Goal: Task Accomplishment & Management: Use online tool/utility

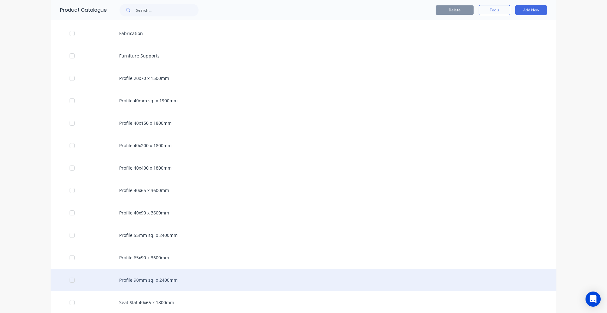
scroll to position [583, 0]
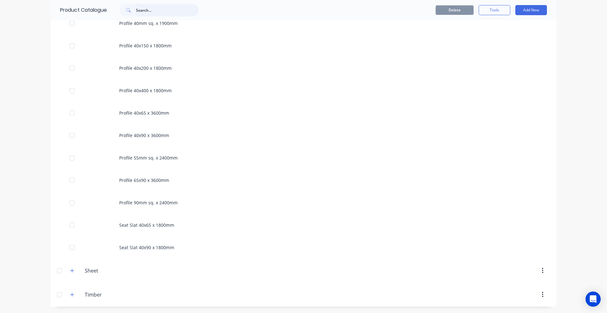
click at [159, 9] on input "text" at bounding box center [167, 10] width 63 height 13
paste input "Profile 40x200 x 1800mm"
type input "Profile 40x200 x 1800mm"
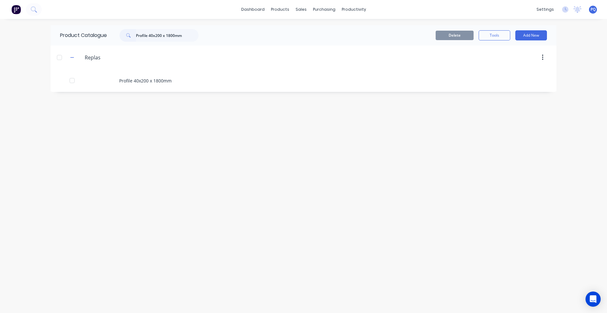
click at [15, 7] on img at bounding box center [15, 9] width 9 height 9
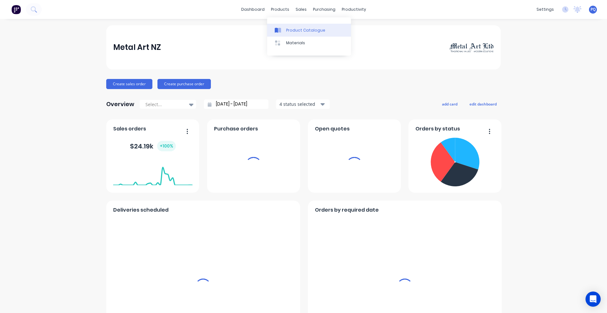
click at [286, 30] on div "Product Catalogue" at bounding box center [305, 31] width 39 height 6
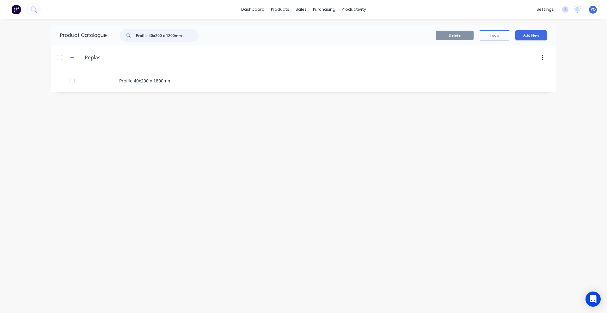
click at [184, 33] on input "Profile 40x200 x 1800mm" at bounding box center [167, 35] width 63 height 13
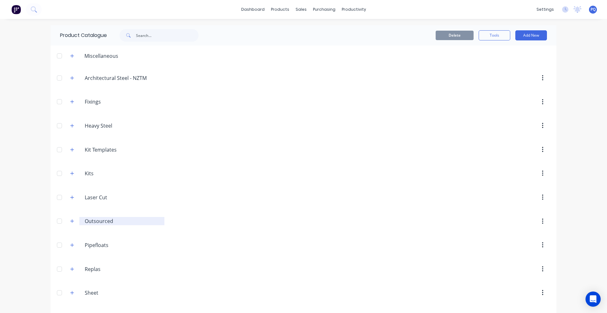
scroll to position [22, 0]
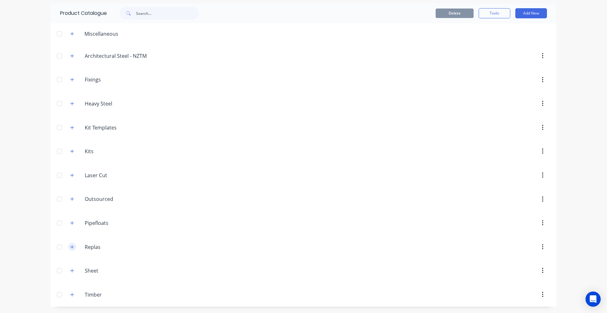
click at [71, 247] on icon "button" at bounding box center [72, 246] width 3 height 3
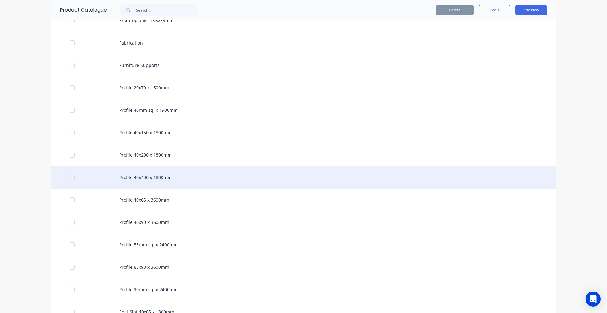
scroll to position [560, 0]
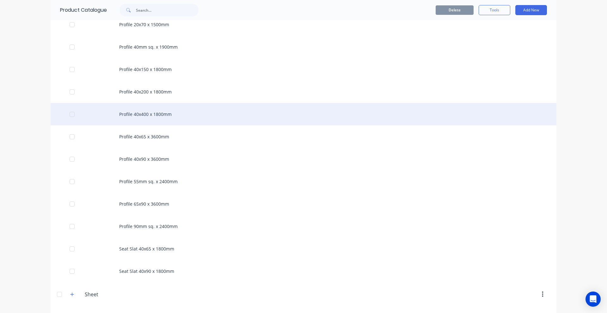
click at [157, 114] on div "Profile 40x400 x 1800mm" at bounding box center [304, 114] width 506 height 22
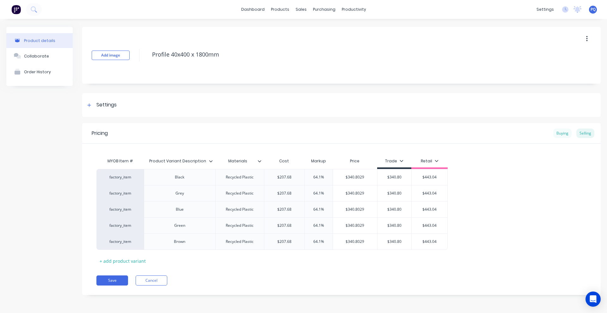
click at [565, 132] on div "Buying" at bounding box center [562, 133] width 18 height 9
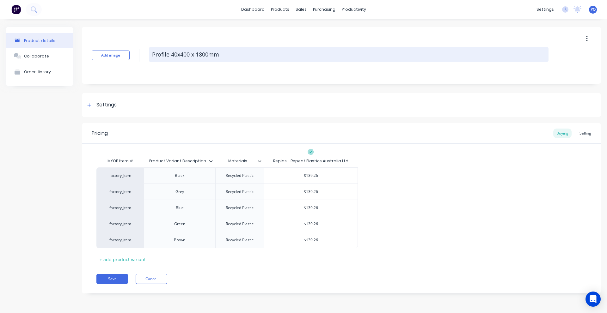
click at [162, 55] on textarea "Profile 40x400 x 1800mm" at bounding box center [349, 54] width 400 height 15
click at [188, 48] on textarea "Profile 40x400 x 1800mm" at bounding box center [349, 54] width 400 height 15
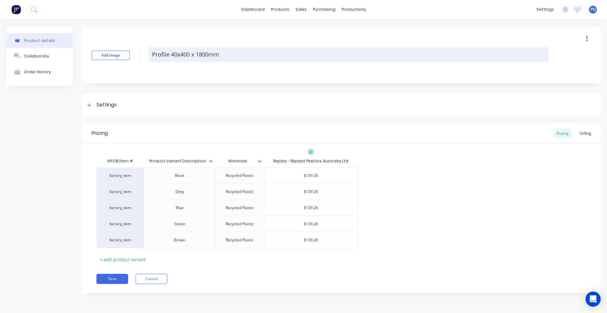
click at [188, 48] on textarea "Profile 40x400 x 1800mm" at bounding box center [349, 54] width 400 height 15
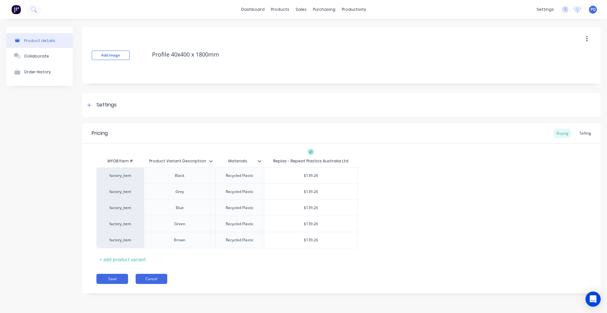
click at [153, 280] on button "Cancel" at bounding box center [152, 279] width 32 height 10
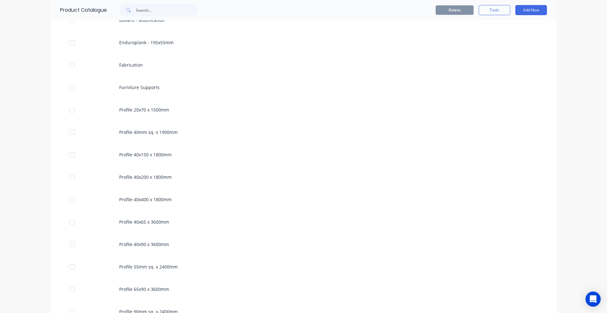
scroll to position [569, 0]
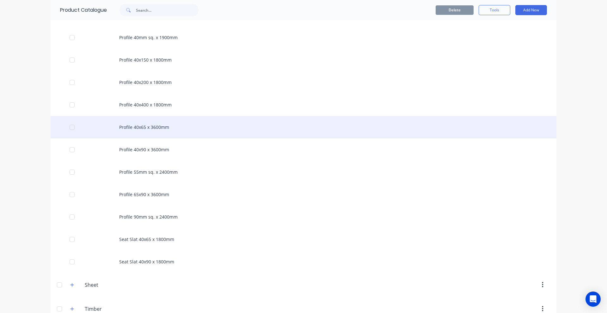
click at [152, 129] on div "Profile 40x65 x 3600mm" at bounding box center [304, 127] width 506 height 22
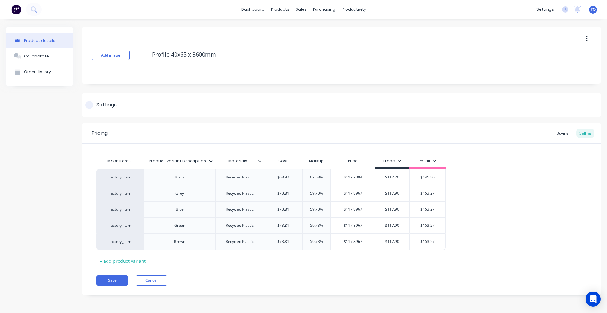
click at [109, 106] on div "Settings" at bounding box center [106, 105] width 20 height 8
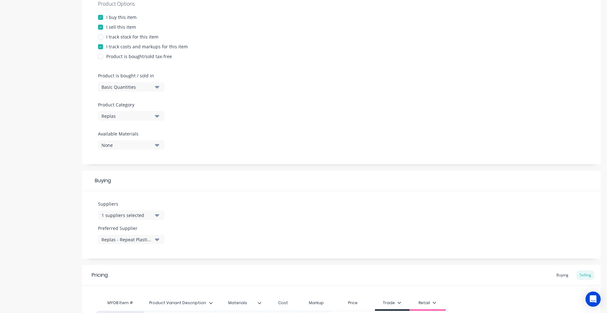
scroll to position [190, 0]
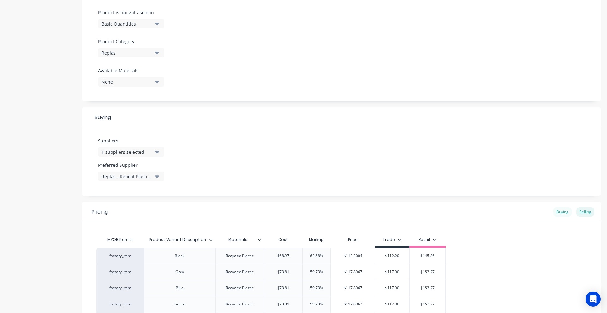
click at [554, 215] on div "Buying" at bounding box center [562, 211] width 18 height 9
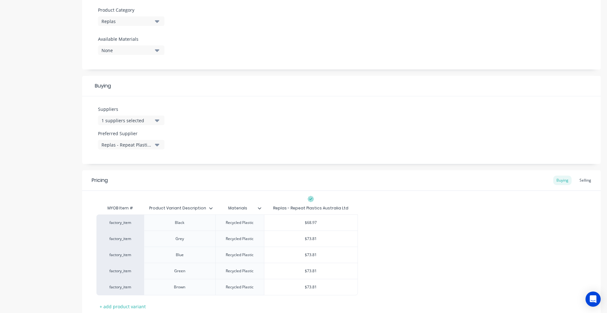
scroll to position [0, 0]
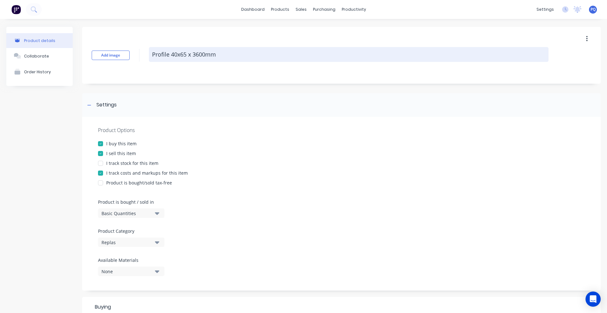
click at [170, 57] on textarea "Profile 40x65 x 3600mm" at bounding box center [349, 54] width 400 height 15
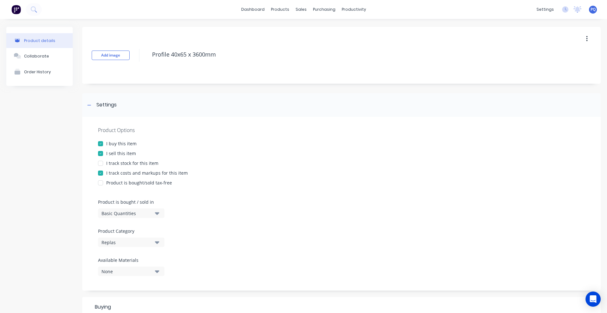
scroll to position [221, 0]
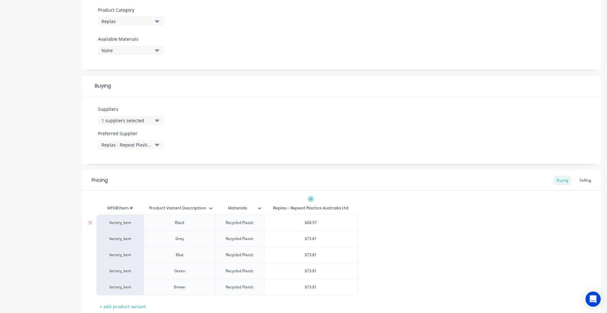
type textarea "x"
type input "$68.97"
click at [312, 223] on input "$68.97" at bounding box center [310, 223] width 93 height 6
paste input "46.42"
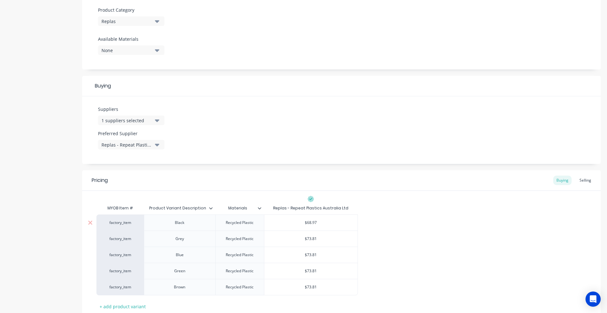
type textarea "x"
type input "$46.42"
type input "$73.81"
click at [310, 239] on input "$73.81" at bounding box center [310, 239] width 93 height 6
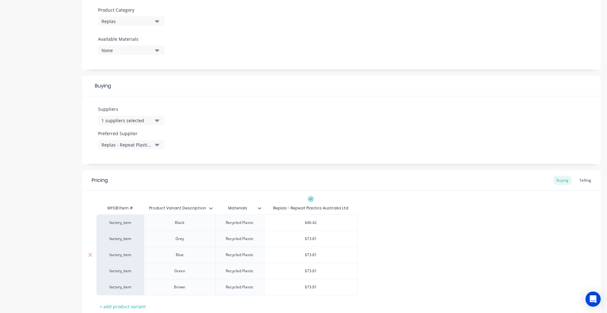
paste input "50.1"
type textarea "x"
type input "$50.11"
type input "$73.81"
click at [310, 254] on input "$73.81" at bounding box center [310, 255] width 93 height 6
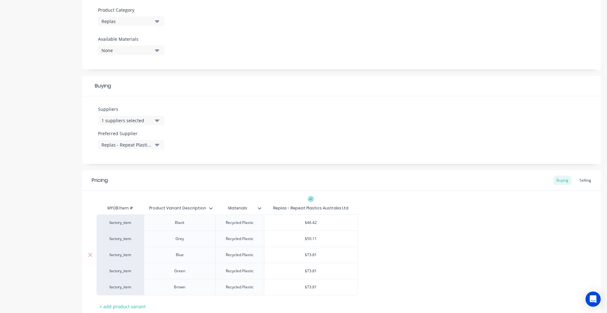
click at [310, 254] on input "$73.81" at bounding box center [310, 255] width 93 height 6
paste input "50.1"
type textarea "x"
click at [312, 268] on div "$73.81" at bounding box center [310, 271] width 93 height 16
type input "$50.11"
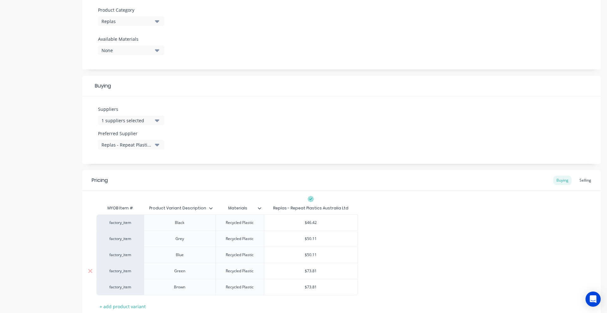
type input "$73.81"
click at [312, 268] on div "$73.81" at bounding box center [310, 271] width 93 height 16
paste input "50.11"
type textarea "x"
click at [312, 276] on div "$73.815" at bounding box center [310, 271] width 93 height 16
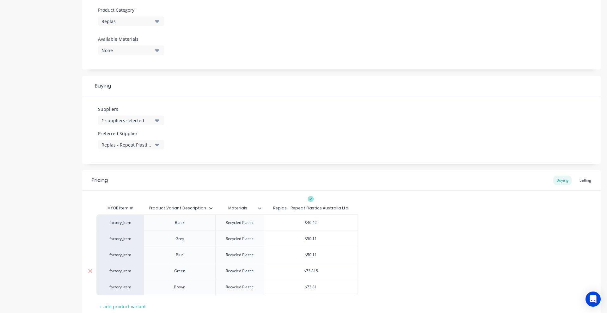
click at [312, 275] on div "$73.815" at bounding box center [310, 271] width 93 height 16
click at [312, 272] on input "$73.8150.11" at bounding box center [310, 271] width 93 height 6
click at [313, 252] on input "$50.11" at bounding box center [310, 255] width 93 height 6
type input "$73.815"
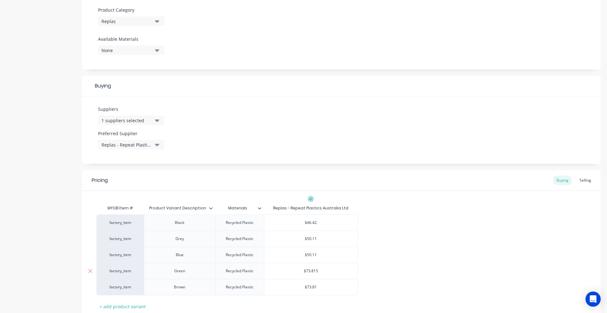
click at [312, 271] on input "$73.815" at bounding box center [310, 271] width 93 height 6
paste input "50.11"
type textarea "x"
type input "$50.11"
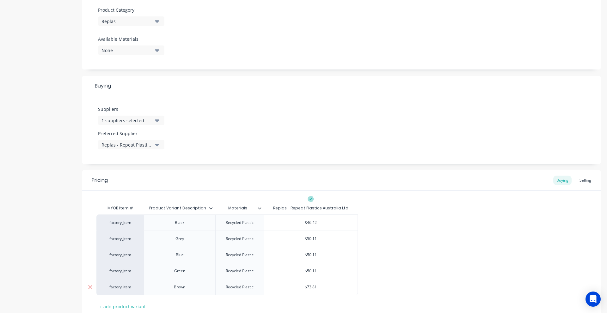
type input "$73.81"
click at [310, 287] on input "$73.81" at bounding box center [310, 288] width 93 height 6
paste input "50.1"
type textarea "x"
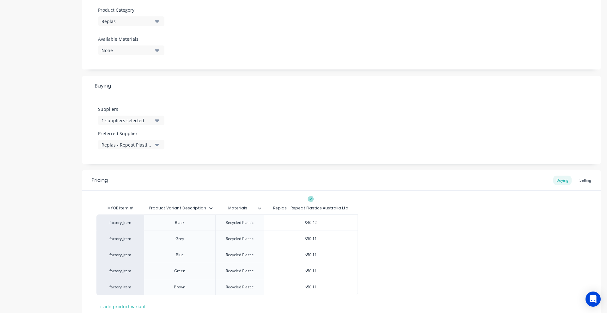
type input "$50.11"
click at [436, 290] on div "factory_item Black Recycled Plastic $46.42 $46.42 factory_item Grey Recycled Pl…" at bounding box center [341, 255] width 490 height 81
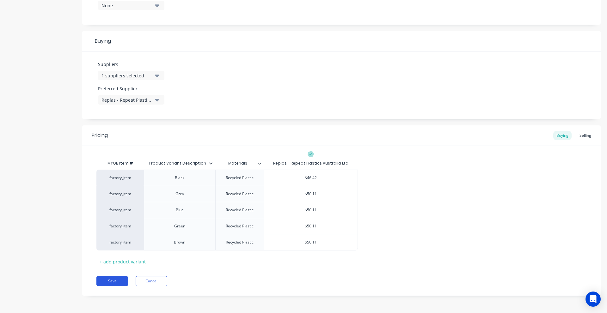
click at [121, 281] on button "Save" at bounding box center [112, 281] width 32 height 10
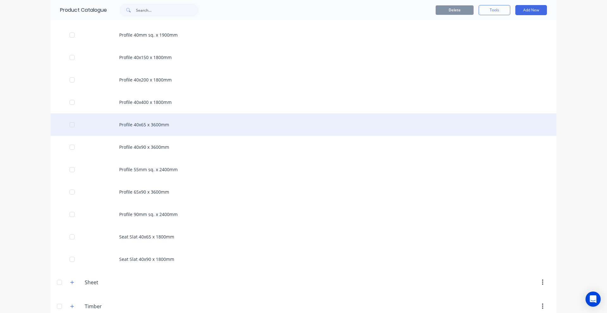
scroll to position [583, 0]
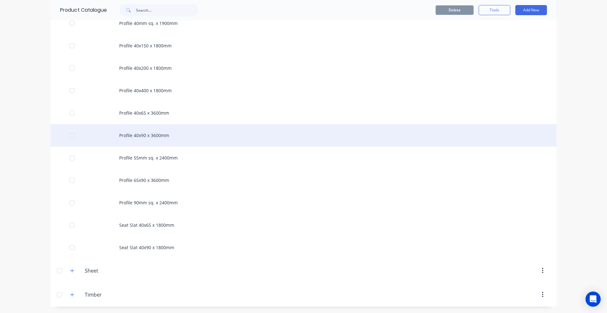
click at [170, 134] on div "Profile 40x90 x 3600mm" at bounding box center [304, 135] width 506 height 22
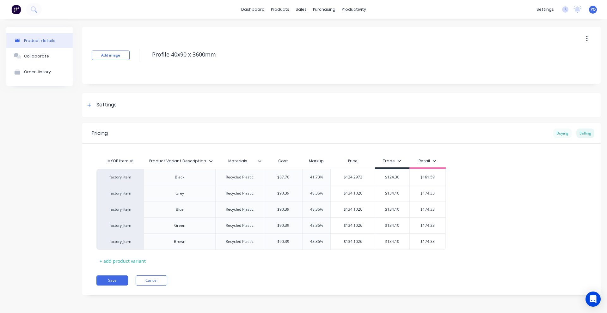
click at [562, 132] on div "Buying" at bounding box center [562, 133] width 18 height 9
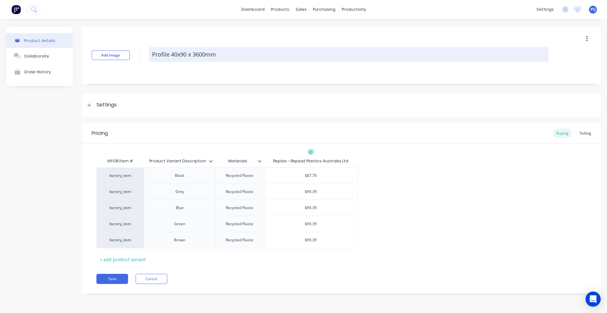
click at [181, 56] on textarea "Profile 40x90 x 3600mm" at bounding box center [349, 54] width 400 height 15
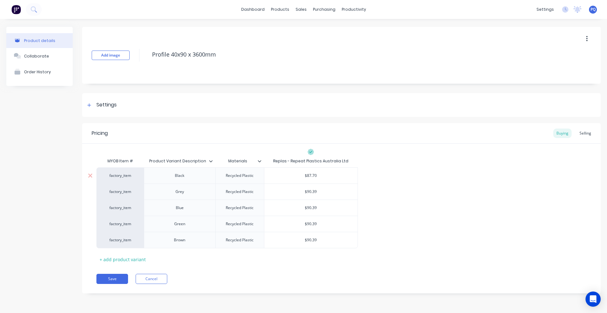
type textarea "x"
type input "$87.70"
click at [307, 175] on input "$87.70" at bounding box center [310, 176] width 93 height 6
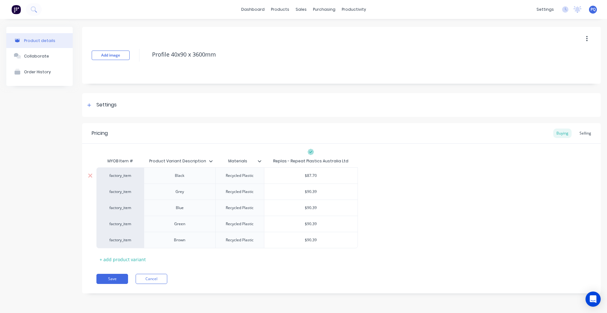
paste input "55.92"
type textarea "x"
type input "$55.92"
type input "$90.39"
click at [310, 191] on input "$90.39" at bounding box center [310, 192] width 93 height 6
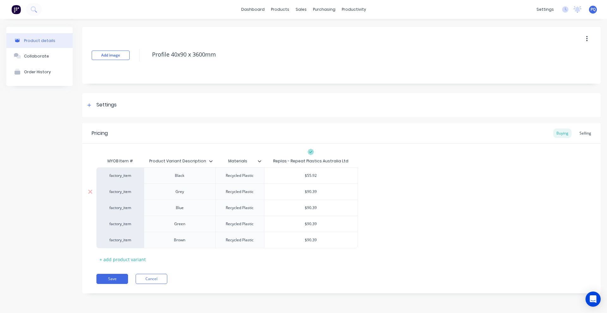
click at [310, 191] on input "$90.39" at bounding box center [310, 192] width 93 height 6
paste input "60.66"
type textarea "x"
type input "$60.66"
type input "$90.39"
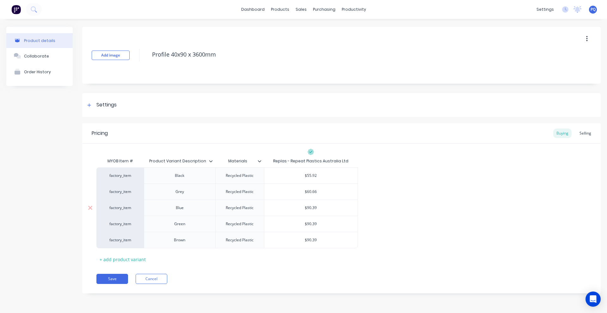
click at [309, 208] on input "$90.39" at bounding box center [310, 208] width 93 height 6
paste input "60.66"
type textarea "x"
type input "$60.66"
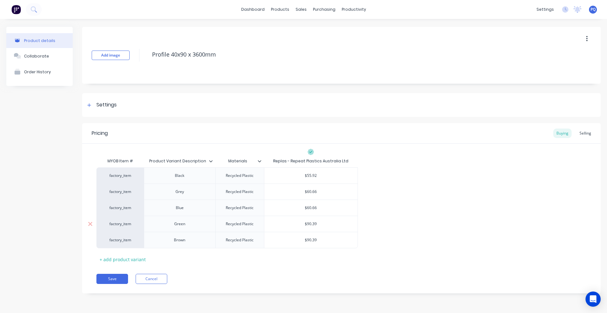
type input "$90.39"
click at [307, 226] on input "$90.39" at bounding box center [310, 224] width 93 height 6
paste input "60.66"
type textarea "x"
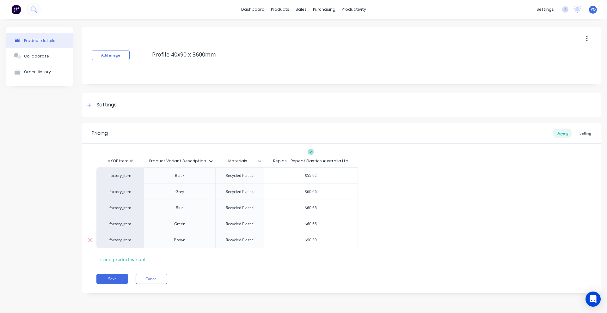
click at [308, 237] on div "$90.39" at bounding box center [310, 240] width 93 height 16
type input "$60.66"
type input "$90.39"
click at [308, 237] on div "$90.39" at bounding box center [310, 240] width 93 height 16
click at [311, 219] on div "$60.66" at bounding box center [310, 224] width 93 height 16
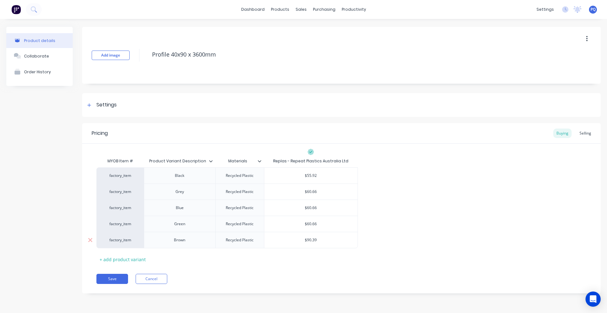
click at [313, 240] on input "$90.39" at bounding box center [310, 240] width 93 height 6
paste input "60.66"
type textarea "x"
type input "$60.66"
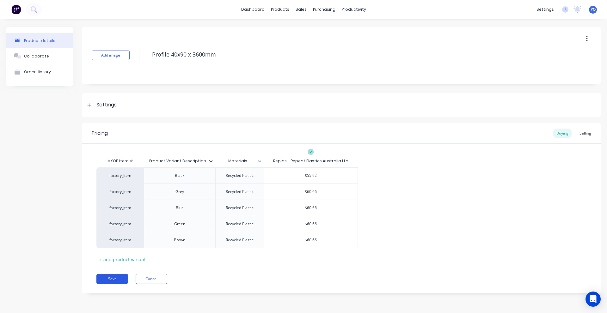
click at [113, 277] on button "Save" at bounding box center [112, 279] width 32 height 10
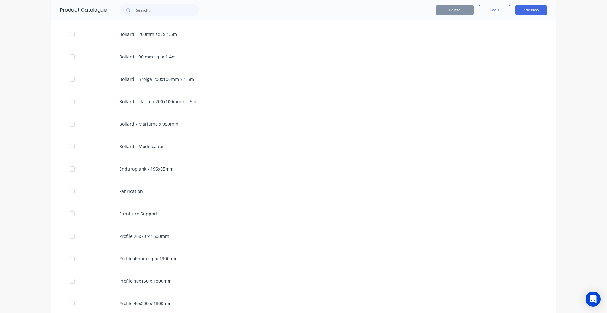
scroll to position [563, 0]
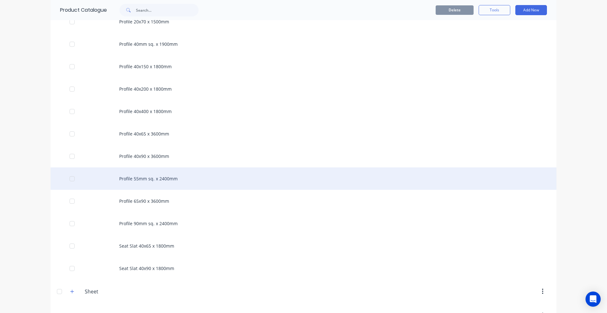
click at [119, 181] on div "Profile 55mm sq. x 2400mm" at bounding box center [304, 179] width 506 height 22
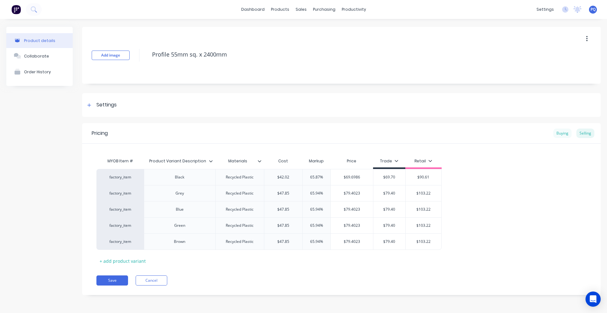
click at [558, 133] on div "Buying" at bounding box center [562, 133] width 18 height 9
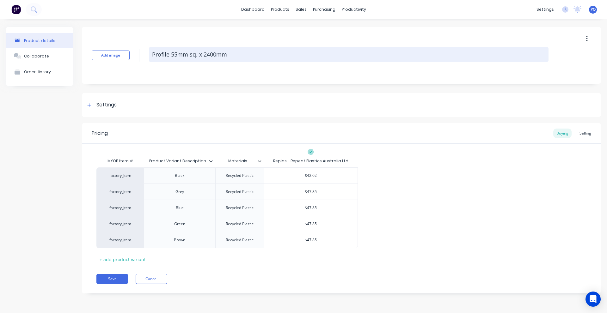
click at [209, 55] on textarea "Profile 55mm sq. x 2400mm" at bounding box center [349, 54] width 400 height 15
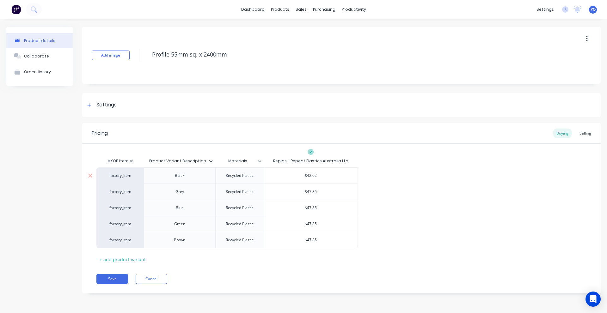
type textarea "x"
type input "$42.02"
click at [308, 173] on input "$42.02" at bounding box center [310, 176] width 93 height 6
paste input "27.17"
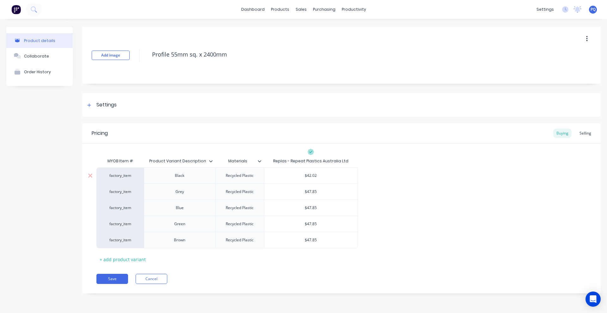
type textarea "x"
type input "$27.17"
type input "$47.85"
click at [308, 189] on input "$47.85" at bounding box center [310, 192] width 93 height 6
drag, startPoint x: 308, startPoint y: 189, endPoint x: 312, endPoint y: 199, distance: 10.8
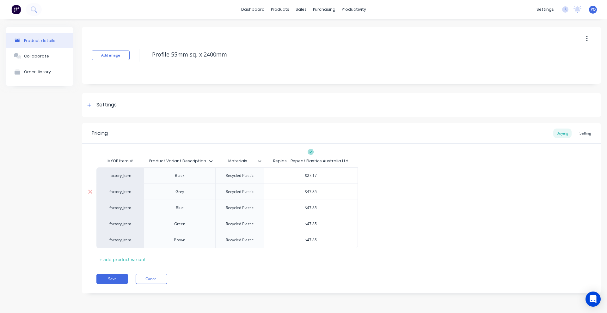
click at [308, 190] on input "$47.85" at bounding box center [310, 192] width 93 height 6
paste input "31.6"
type textarea "x"
type input "$31.65"
type input "$47.85"
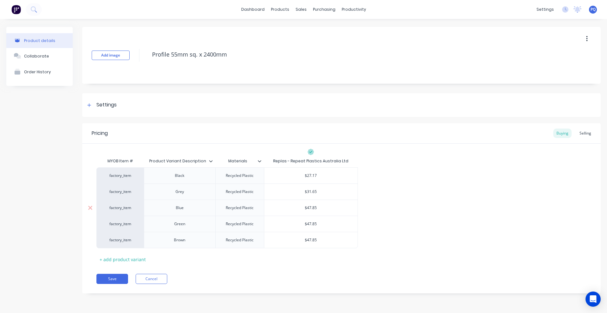
click at [313, 209] on input "$47.85" at bounding box center [310, 208] width 93 height 6
paste input "31.6"
type textarea "x"
type input "$31.65"
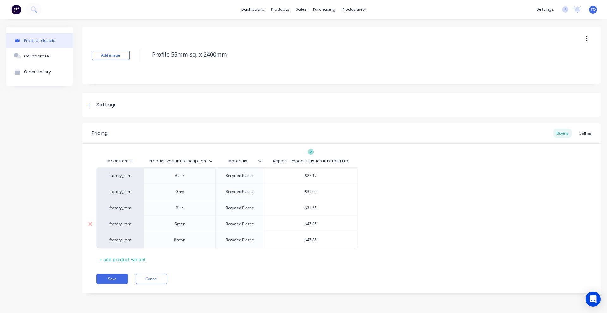
type input "$47.85"
click at [311, 223] on input "$47.85" at bounding box center [310, 224] width 93 height 6
paste input "31.6"
type textarea "x"
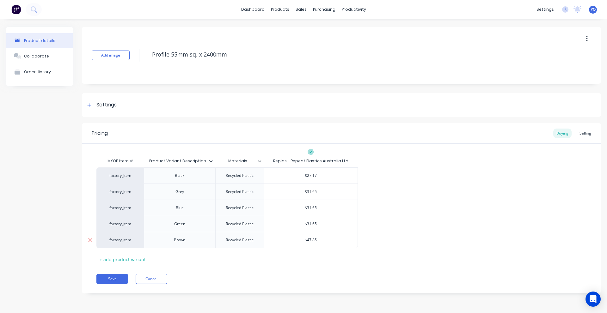
click at [316, 237] on div "$47.85" at bounding box center [310, 240] width 93 height 16
type input "$31.65"
type input "$47.85"
click at [316, 237] on div "$47.85" at bounding box center [310, 240] width 93 height 16
click at [310, 217] on div "$31.65" at bounding box center [310, 224] width 93 height 16
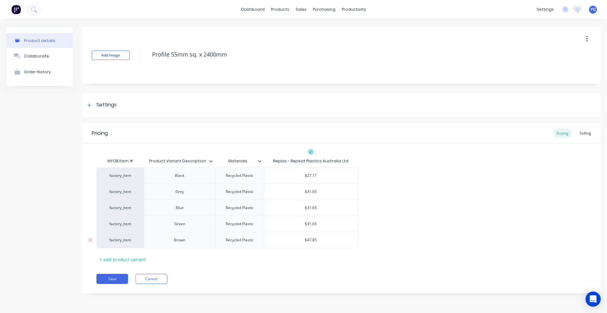
click at [311, 238] on input "$47.85" at bounding box center [310, 240] width 93 height 6
paste input "31.6"
type textarea "x"
type input "$31.65"
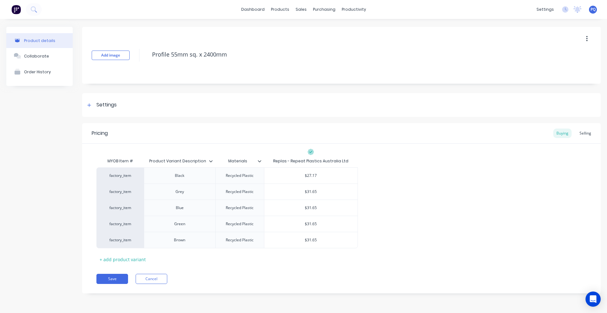
click at [322, 276] on div "Save Cancel" at bounding box center [348, 279] width 504 height 10
click at [111, 281] on button "Save" at bounding box center [112, 279] width 32 height 10
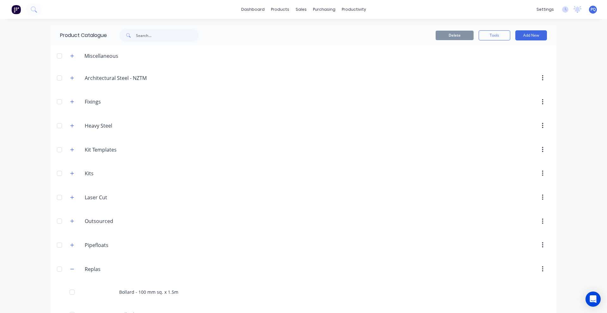
scroll to position [583, 0]
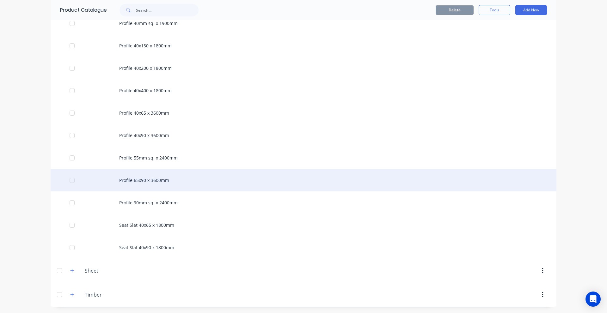
click at [121, 183] on div "Profile 65x90 x 3600mm" at bounding box center [304, 180] width 506 height 22
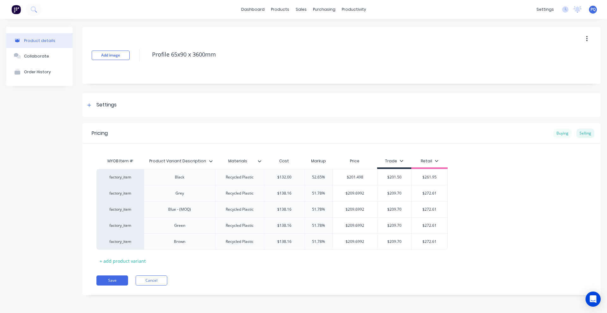
click at [562, 134] on div "Buying" at bounding box center [562, 133] width 18 height 9
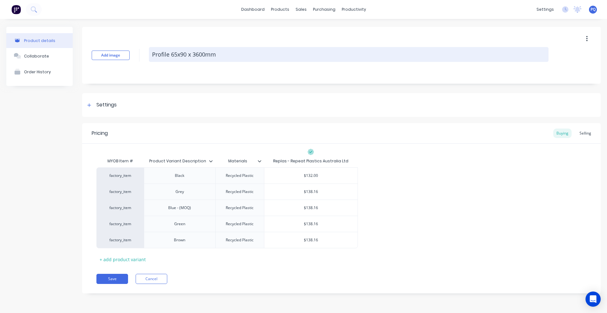
click at [188, 48] on textarea "Profile 65x90 x 3600mm" at bounding box center [349, 54] width 400 height 15
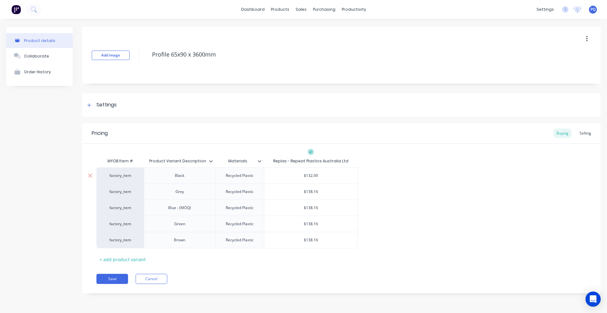
type textarea "x"
type input "$132.00"
click at [310, 174] on input "$132.00" at bounding box center [310, 176] width 93 height 6
paste input "86.51"
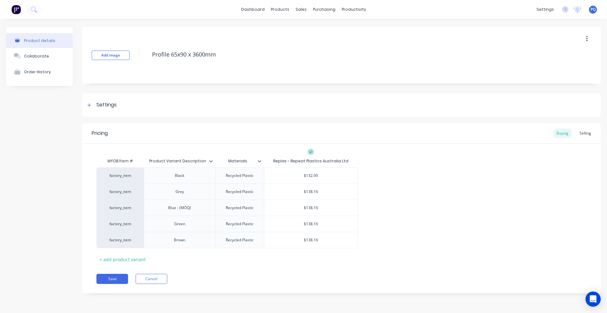
type textarea "x"
type input "$86.51"
type input "$138.16"
click at [308, 189] on input "$138.16" at bounding box center [310, 192] width 93 height 6
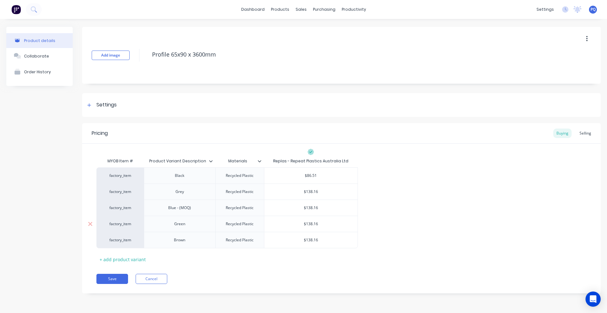
paste input "91.2"
type textarea "x"
type input "$91.26"
type input "$138.16"
click at [309, 210] on input "$138.16" at bounding box center [310, 208] width 93 height 6
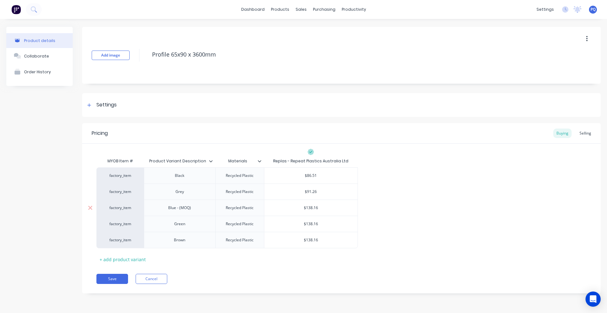
click at [309, 210] on input "$138.16" at bounding box center [310, 208] width 93 height 6
paste input "91.2"
type textarea "x"
type input "$91.26"
type input "$138.16"
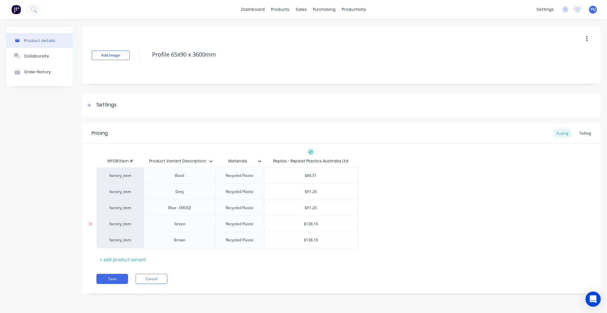
click at [309, 225] on input "$138.16" at bounding box center [310, 224] width 93 height 6
drag, startPoint x: 309, startPoint y: 225, endPoint x: 311, endPoint y: 240, distance: 14.9
click at [309, 225] on input "$138.16" at bounding box center [310, 224] width 93 height 6
paste input "91.2"
type textarea "x"
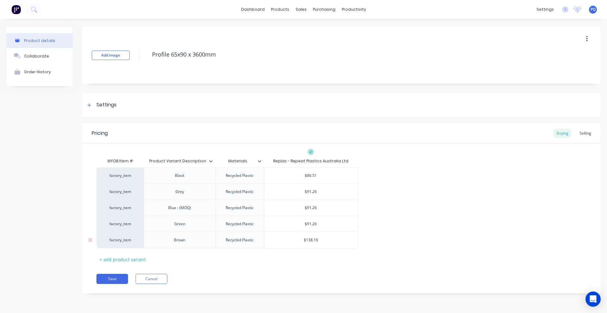
type input "$91.26"
type input "$138.16"
click at [311, 242] on input "$138.16" at bounding box center [310, 240] width 93 height 6
paste input "91.2"
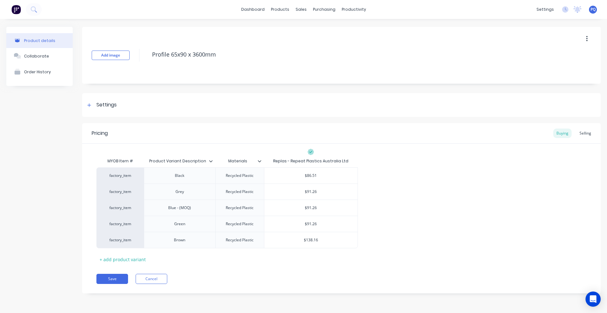
type textarea "x"
type input "$91.26"
click at [308, 279] on div "Save Cancel" at bounding box center [348, 279] width 504 height 10
click at [117, 276] on button "Save" at bounding box center [112, 279] width 32 height 10
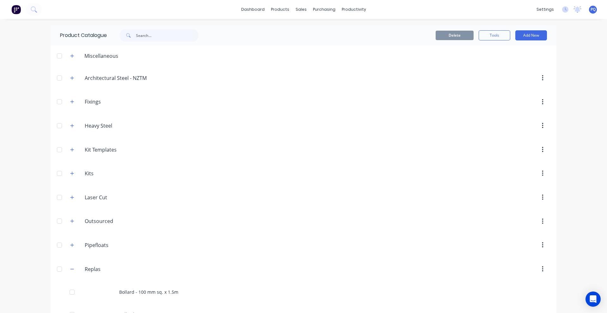
scroll to position [583, 0]
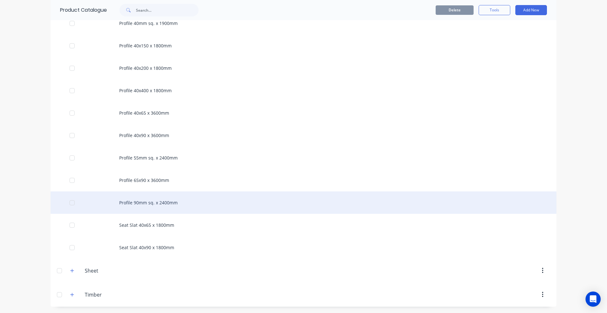
click at [163, 197] on div "Profile 90mm sq. x 2400mm" at bounding box center [304, 203] width 506 height 22
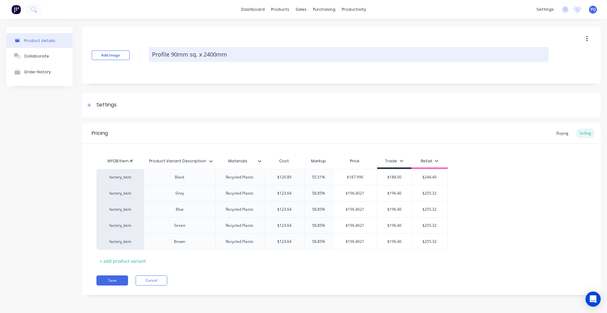
click at [186, 47] on textarea "Profile 90mm sq. x 2400mm" at bounding box center [349, 54] width 400 height 15
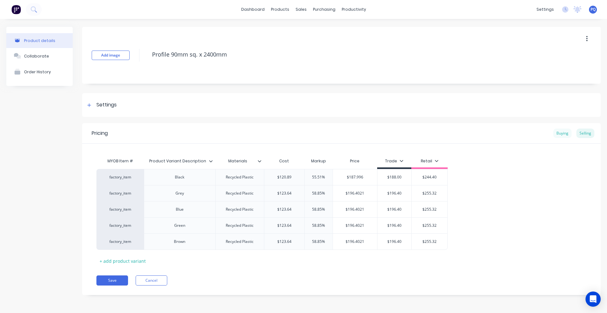
type textarea "x"
click at [560, 131] on div "Buying" at bounding box center [562, 133] width 18 height 9
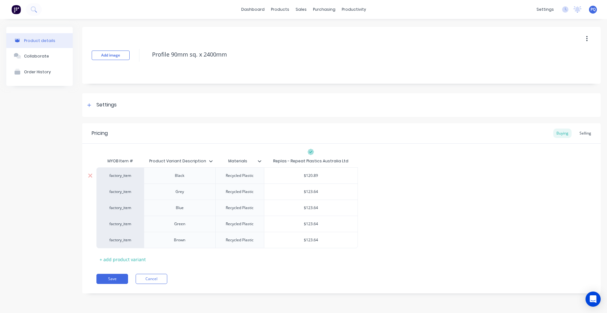
click at [312, 173] on div "$120.89" at bounding box center [310, 176] width 93 height 16
type input "$120.89"
click at [312, 173] on div "$120.89" at bounding box center [310, 176] width 93 height 16
click at [305, 197] on div "$123.64" at bounding box center [310, 192] width 93 height 16
type input "$123.64"
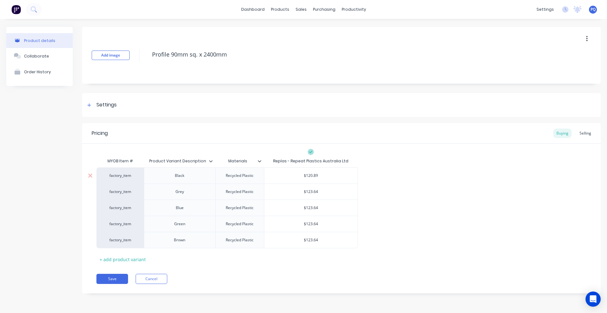
click at [311, 173] on div "$120.89" at bounding box center [310, 176] width 93 height 16
click at [311, 198] on div "$123.64" at bounding box center [310, 192] width 93 height 16
click at [308, 177] on input "$120.89" at bounding box center [310, 176] width 93 height 6
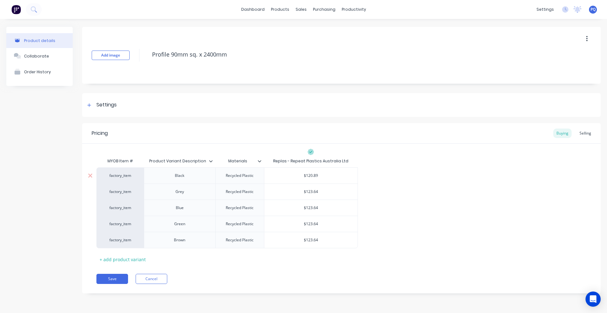
paste input "79.13"
type textarea "x"
type input "$79.13"
click at [311, 188] on div "$123.64" at bounding box center [310, 192] width 93 height 16
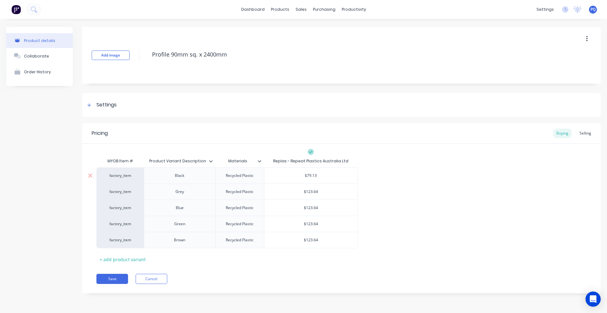
click at [308, 173] on input "$79.13" at bounding box center [310, 176] width 93 height 6
click at [308, 189] on div "$123.64" at bounding box center [310, 192] width 93 height 16
click at [307, 191] on input "$123.64" at bounding box center [310, 192] width 93 height 6
paste input "81.2"
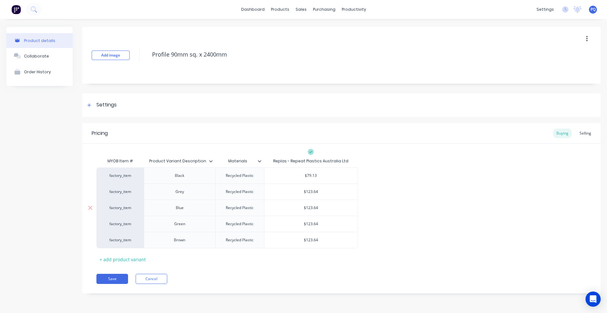
type textarea "x"
type input "$81.24"
type input "$123.64"
click at [310, 208] on input "$123.64" at bounding box center [310, 208] width 93 height 6
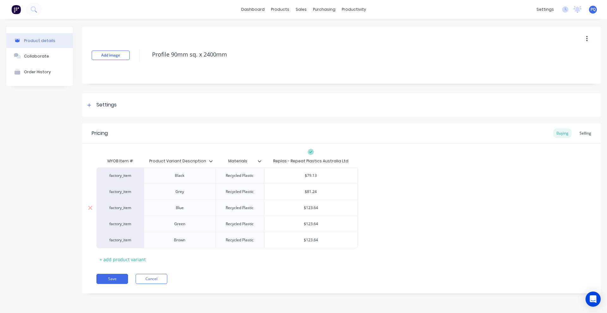
paste input "81.2"
type textarea "x"
type input "$81.24"
type input "$123.64"
click at [311, 225] on input "$123.64" at bounding box center [310, 224] width 93 height 6
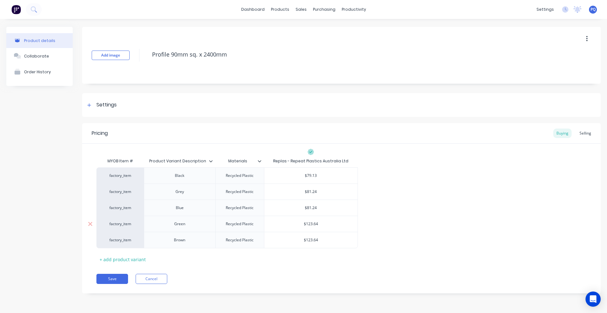
click at [311, 225] on input "$123.64" at bounding box center [310, 224] width 93 height 6
paste input "81.2"
type textarea "x"
type input "$81.24"
type input "$123.64"
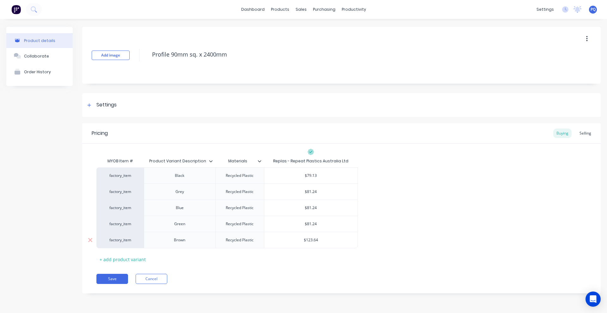
click at [310, 242] on input "$123.64" at bounding box center [310, 240] width 93 height 6
paste input "81.2"
type textarea "x"
type input "$81.24"
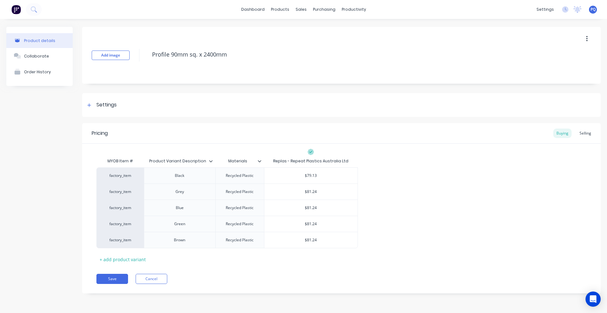
click at [302, 268] on div "Pricing Buying Selling MYOB Item # Product Variant Description Materials Replas…" at bounding box center [341, 208] width 519 height 170
click at [113, 278] on button "Save" at bounding box center [112, 279] width 32 height 10
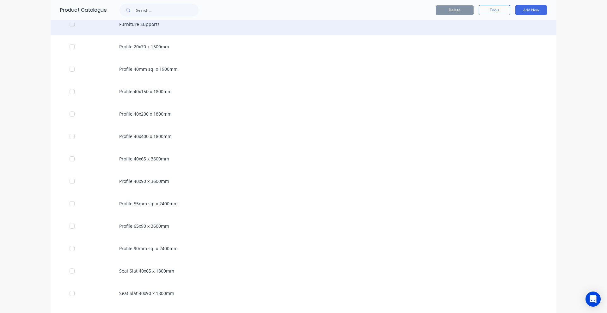
scroll to position [569, 0]
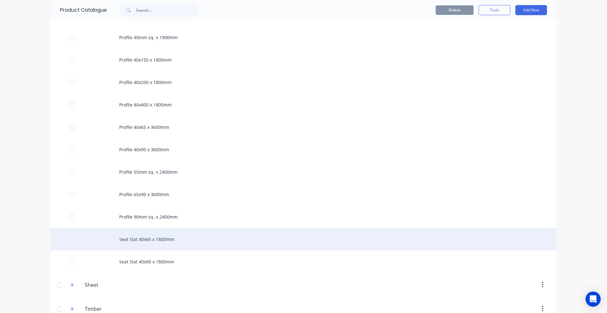
click at [165, 245] on div "Seat Slat 40x65 x 1800mm" at bounding box center [304, 239] width 506 height 22
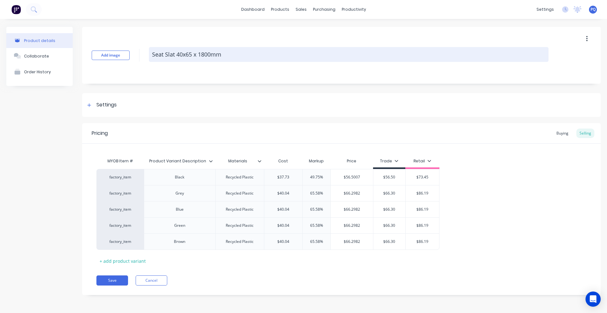
click at [182, 55] on textarea "Seat Slat 40x65 x 1800mm" at bounding box center [349, 54] width 400 height 15
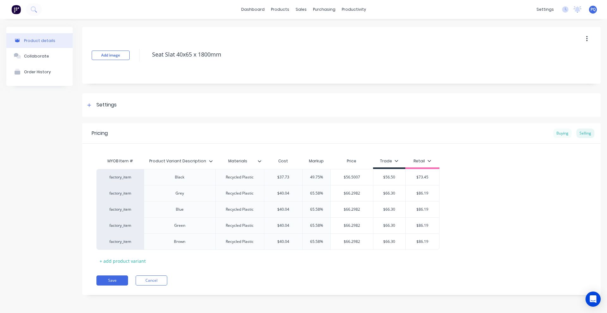
type textarea "x"
click at [567, 132] on div "Buying" at bounding box center [562, 133] width 18 height 9
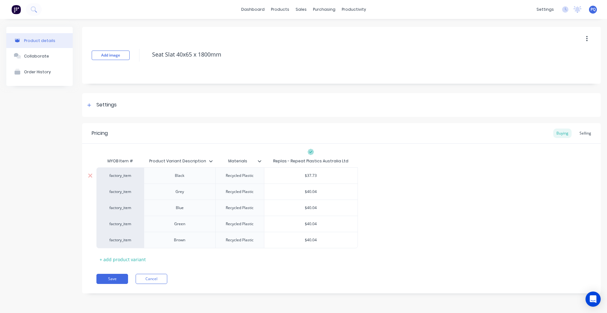
type input "$37.73"
click at [311, 174] on input "$37.73" at bounding box center [310, 176] width 93 height 6
paste input "25.75"
type textarea "x"
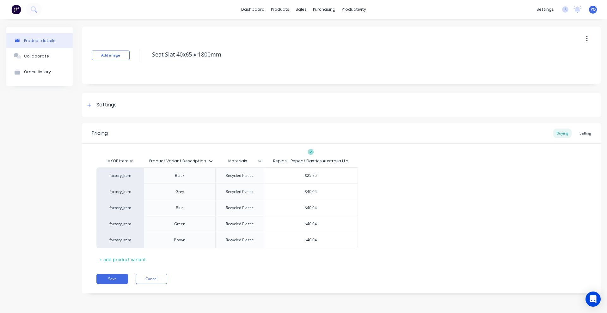
type input "$25.75"
type input "$40.04"
click at [314, 190] on input "$40.04" at bounding box center [310, 192] width 93 height 6
paste input "27.5"
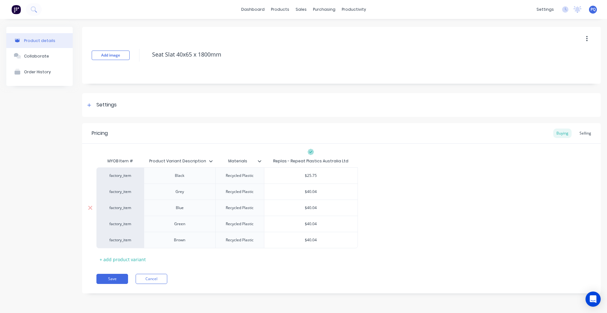
type textarea "x"
type input "$27.5"
type input "$40.04"
click at [312, 210] on input "$40.04" at bounding box center [310, 208] width 93 height 6
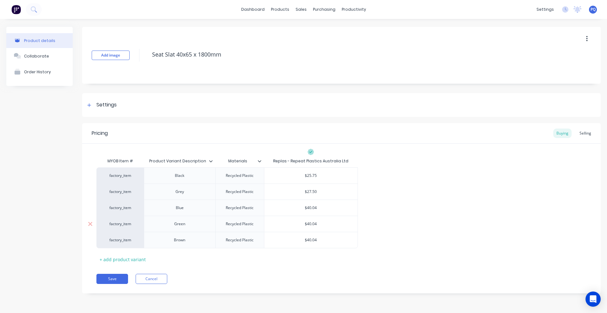
paste input "27.5"
type textarea "x"
type input "$27.5"
type input "$40.04"
click at [311, 222] on input "$40.04" at bounding box center [310, 224] width 93 height 6
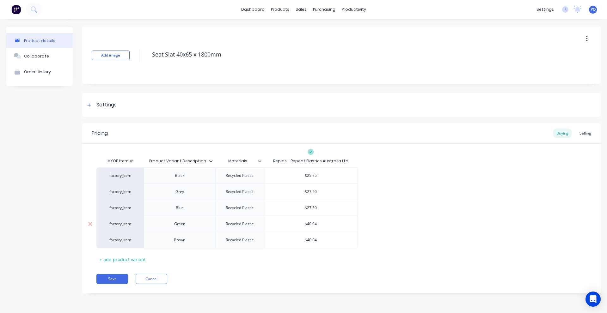
click at [311, 222] on input "$40.04" at bounding box center [310, 224] width 93 height 6
paste input "27.5"
type textarea "x"
type input "$27.5"
type input "$40.04"
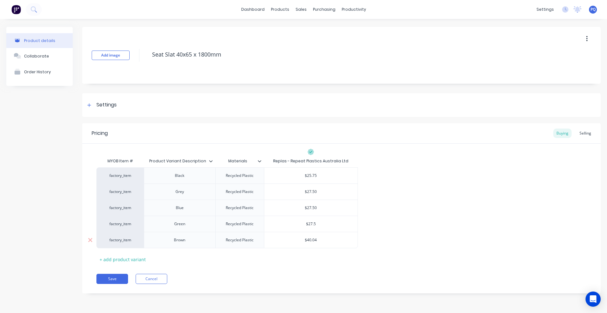
click at [313, 243] on input "$40.04" at bounding box center [310, 240] width 93 height 6
paste input "27.5"
type textarea "x"
type input "$27.5"
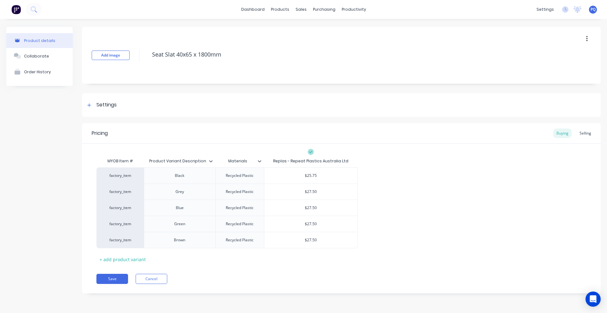
click at [306, 281] on div "Save Cancel" at bounding box center [348, 279] width 504 height 10
click at [108, 279] on button "Save" at bounding box center [112, 279] width 32 height 10
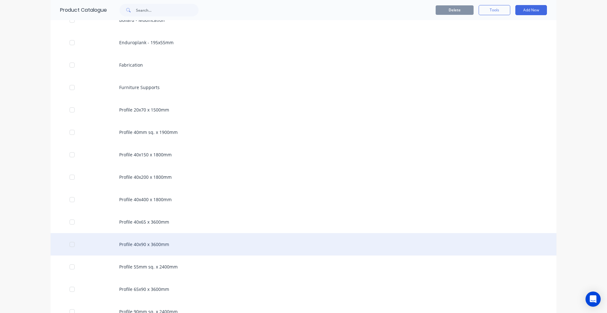
scroll to position [583, 0]
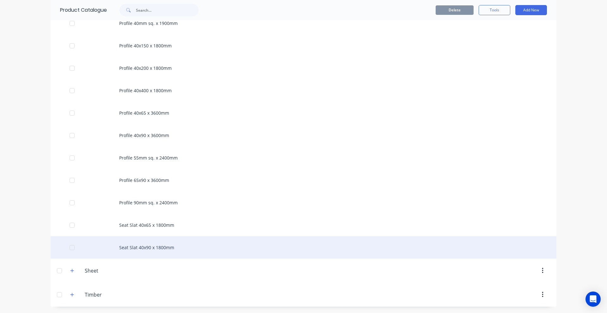
click at [135, 250] on div "Seat Slat 40x90 x 1800mm" at bounding box center [304, 248] width 506 height 22
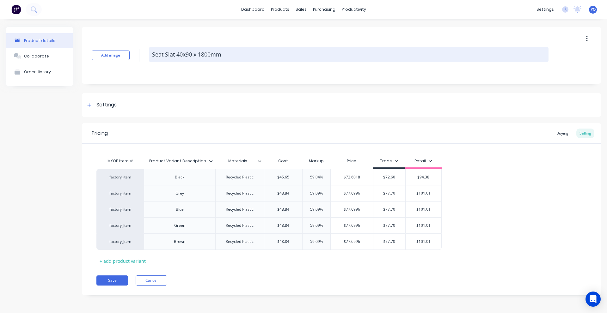
click at [179, 53] on textarea "Seat Slat 40x90 x 1800mm" at bounding box center [349, 54] width 400 height 15
click at [208, 55] on textarea "Seat Slat 40x90 x 1800mm" at bounding box center [349, 54] width 400 height 15
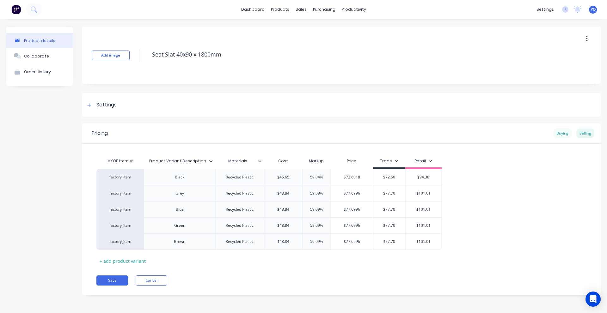
type textarea "x"
click at [558, 130] on div "Buying" at bounding box center [562, 133] width 18 height 9
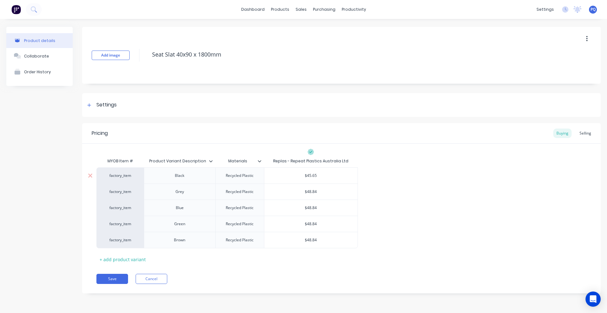
type input "$45.65"
click at [312, 176] on input "$45.65" at bounding box center [310, 176] width 93 height 6
paste input "30."
type textarea "x"
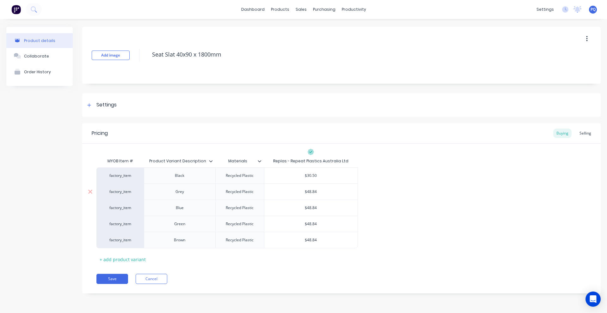
type input "$30.50"
type input "$48.84"
click at [314, 193] on input "$48.84" at bounding box center [310, 192] width 93 height 6
type textarea "x"
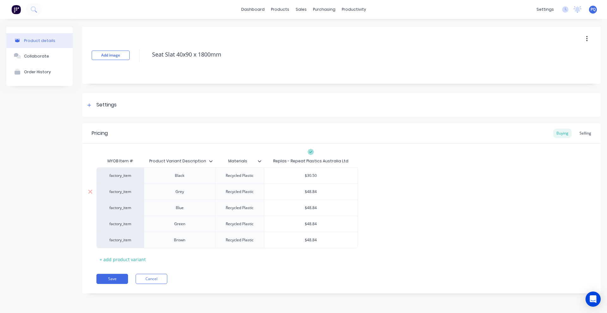
type input "$3"
type textarea "x"
type input "$33"
type input "$48.84"
click at [311, 208] on input "$48.84" at bounding box center [310, 208] width 93 height 6
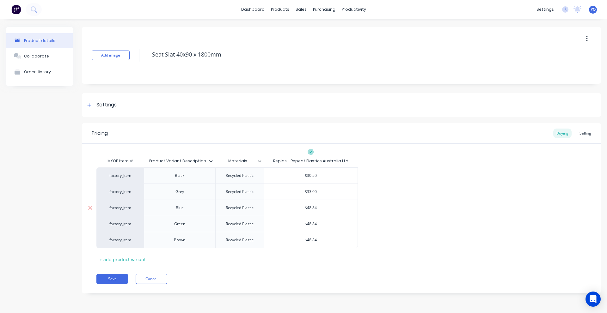
click at [311, 208] on input "$48.84" at bounding box center [310, 208] width 93 height 6
paste input "$33"
type textarea "x"
click at [310, 228] on div "$48.84" at bounding box center [310, 224] width 93 height 16
type input "$$33"
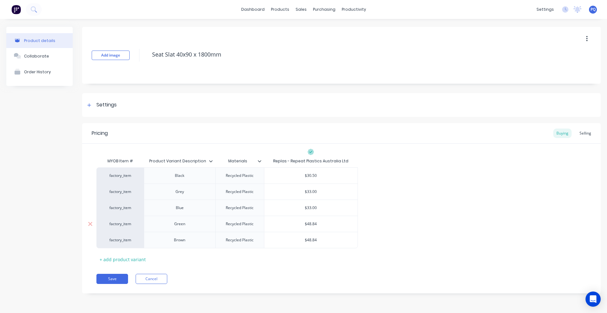
type input "$48.84"
click at [310, 228] on div "$48.84" at bounding box center [310, 224] width 93 height 16
click at [311, 205] on div "$33.00" at bounding box center [310, 208] width 93 height 16
type input "$33.00"
click at [310, 225] on input "$48.84" at bounding box center [310, 224] width 93 height 6
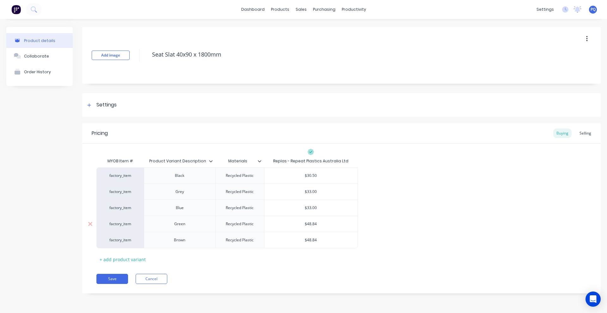
click at [310, 225] on input "$48.84" at bounding box center [310, 224] width 93 height 6
paste input "$33"
type textarea "x"
type input "$$33"
type input "$48.84"
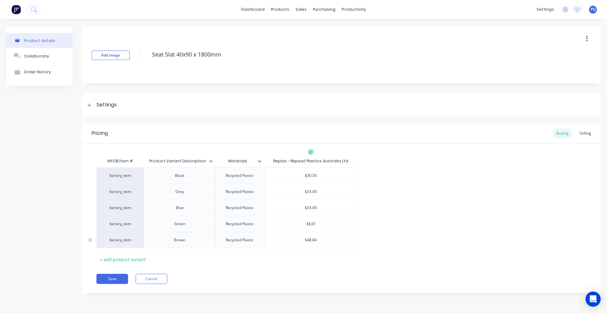
click at [309, 243] on input "$48.84" at bounding box center [310, 240] width 93 height 6
paste input "$33"
type textarea "x"
type input "$$33"
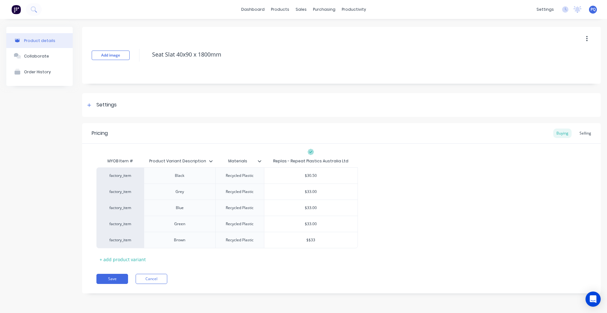
click at [318, 274] on div "Pricing Buying Selling MYOB Item # Product Variant Description Materials Replas…" at bounding box center [341, 208] width 519 height 170
click at [118, 279] on button "Save" at bounding box center [112, 279] width 32 height 10
type textarea "x"
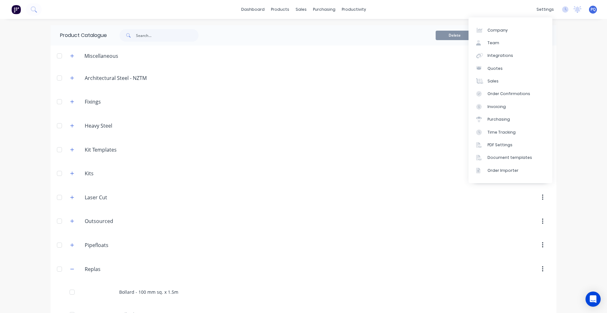
click at [591, 11] on span "PQ" at bounding box center [593, 10] width 5 height 6
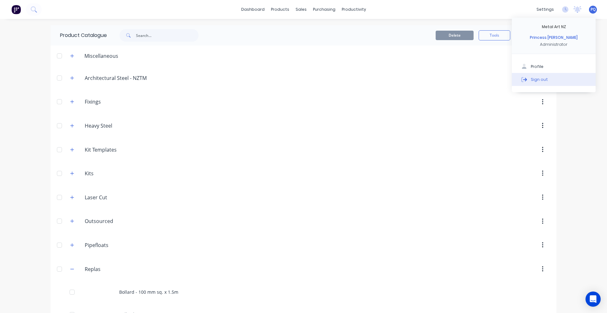
click at [559, 78] on button "Sign out" at bounding box center [554, 79] width 84 height 13
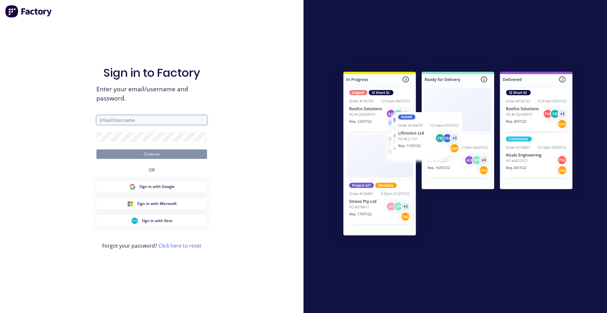
type input "[EMAIL_ADDRESS][DOMAIN_NAME]"
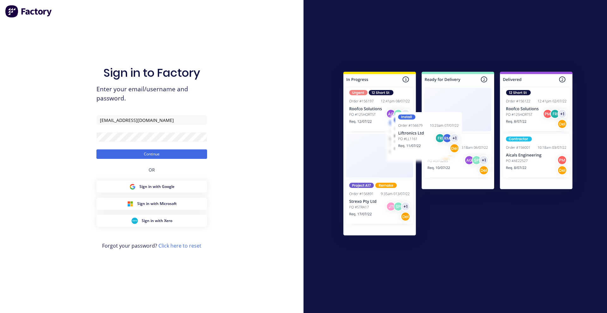
click at [109, 160] on div "Sign in to Factory Enter your email/username and password. [EMAIL_ADDRESS][DOMA…" at bounding box center [151, 163] width 111 height 291
click at [116, 157] on button "Continue" at bounding box center [151, 154] width 111 height 9
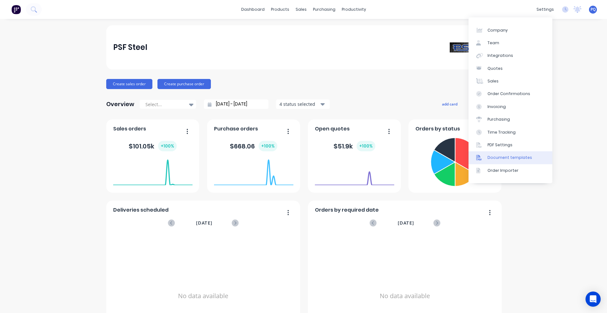
click at [503, 157] on div "Document templates" at bounding box center [510, 158] width 45 height 6
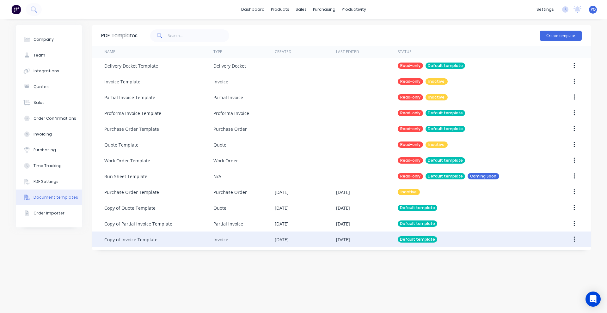
click at [125, 238] on div "Copy of Invoice Template" at bounding box center [130, 240] width 53 height 7
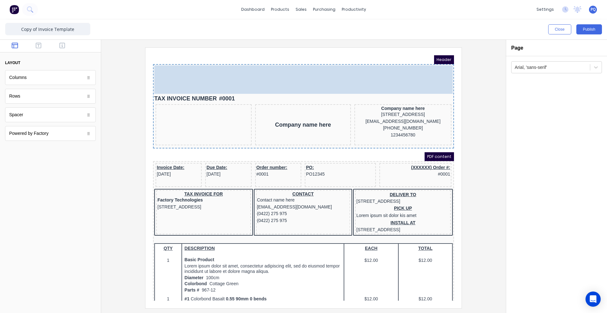
drag, startPoint x: 196, startPoint y: 92, endPoint x: 267, endPoint y: 60, distance: 77.9
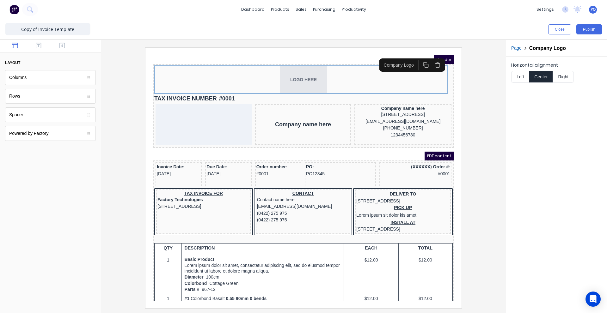
drag, startPoint x: 67, startPoint y: 49, endPoint x: 58, endPoint y: 52, distance: 9.9
click at [67, 49] on button "button" at bounding box center [62, 46] width 20 height 8
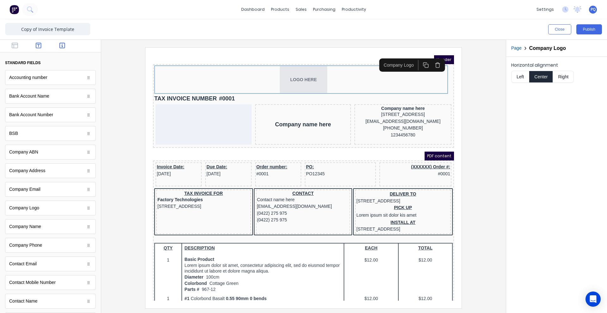
click at [36, 46] on icon "button" at bounding box center [39, 45] width 6 height 6
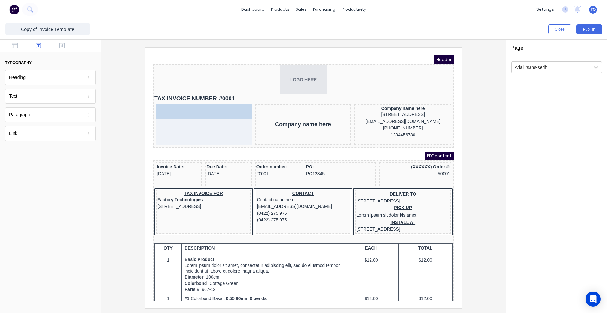
drag, startPoint x: 37, startPoint y: 82, endPoint x: 38, endPoint y: 69, distance: 13.3
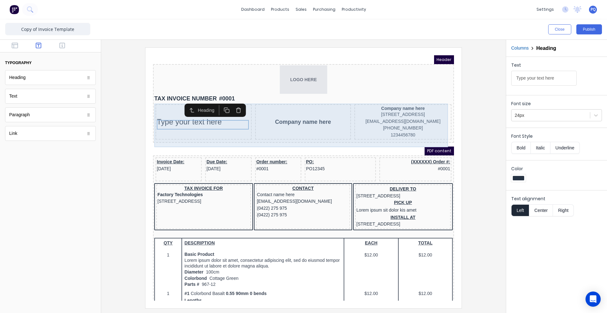
click at [322, 131] on div "Company name here" at bounding box center [296, 114] width 96 height 35
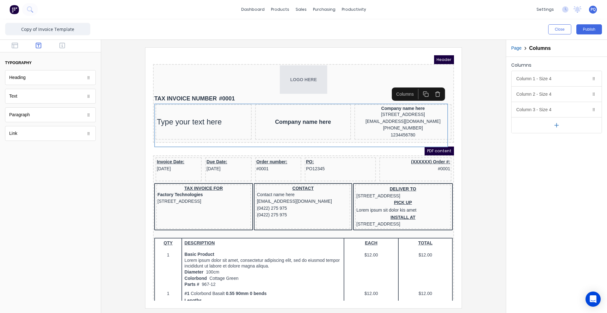
click at [557, 127] on icon "button" at bounding box center [557, 125] width 0 height 4
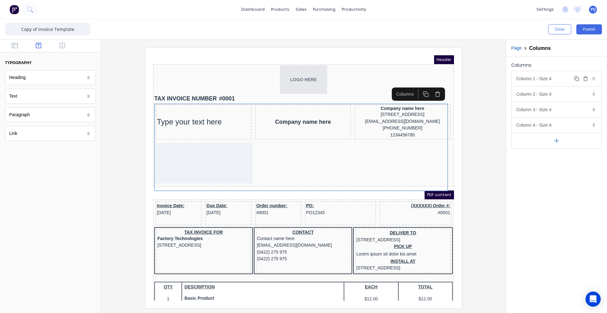
click at [556, 82] on div "Column 1 - Size 4 Duplicate Delete" at bounding box center [557, 78] width 90 height 15
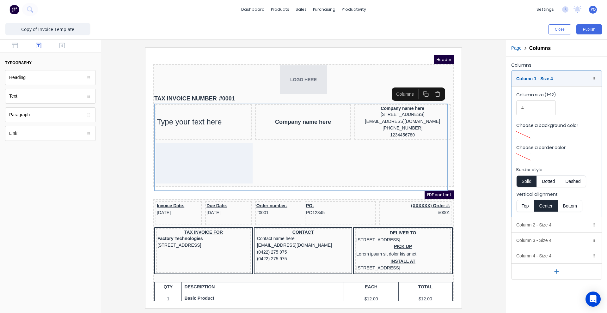
click at [523, 203] on button "Top" at bounding box center [525, 206] width 18 height 12
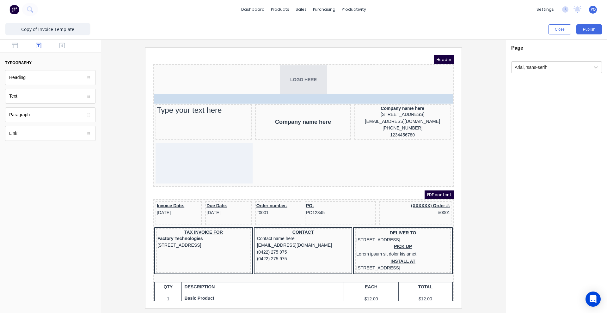
drag, startPoint x: 240, startPoint y: 102, endPoint x: 299, endPoint y: 121, distance: 61.8
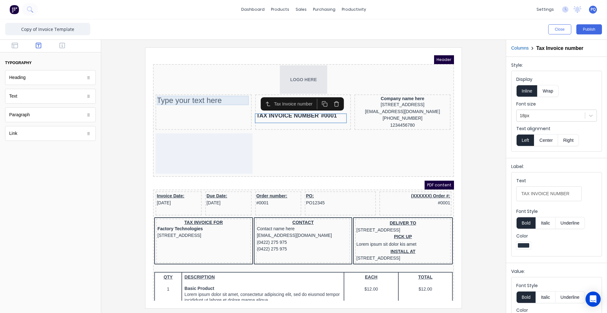
click at [187, 90] on div "Type your text here" at bounding box center [196, 92] width 94 height 9
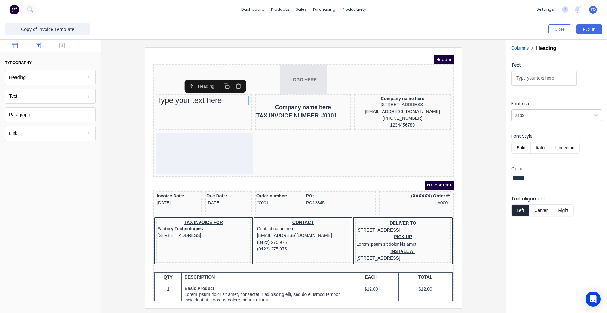
click at [14, 47] on icon "button" at bounding box center [15, 46] width 6 height 6
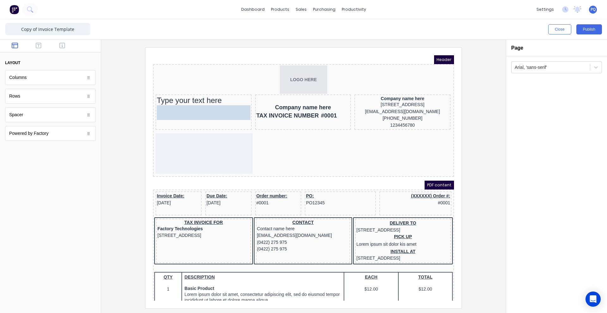
drag, startPoint x: 165, startPoint y: 110, endPoint x: 37, endPoint y: 63, distance: 137.1
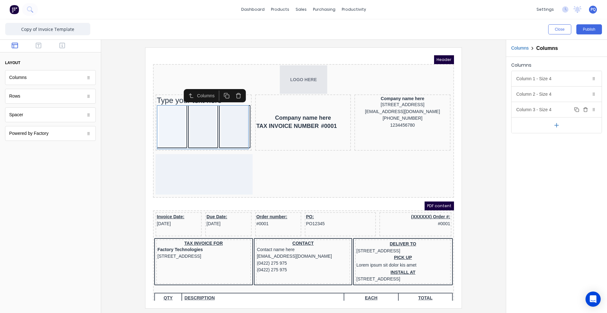
click at [588, 107] on button "Delete" at bounding box center [586, 110] width 8 height 8
click at [546, 73] on div "Column 1 - Size 4 Duplicate Delete" at bounding box center [557, 78] width 90 height 15
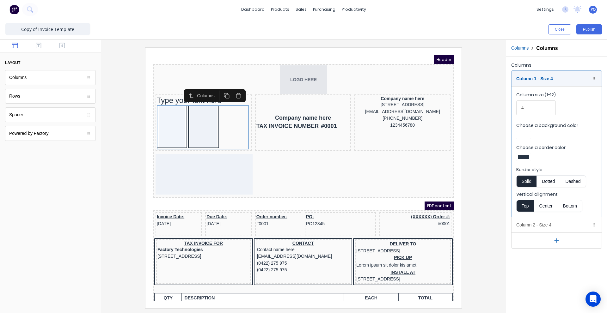
click at [521, 136] on div at bounding box center [523, 135] width 11 height 4
click at [547, 195] on div at bounding box center [544, 187] width 54 height 23
drag, startPoint x: 545, startPoint y: 194, endPoint x: 544, endPoint y: 188, distance: 6.4
click at [545, 194] on div at bounding box center [543, 192] width 7 height 7
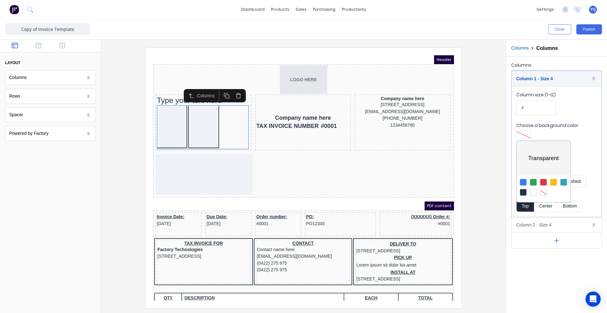
click at [539, 124] on div at bounding box center [303, 156] width 607 height 313
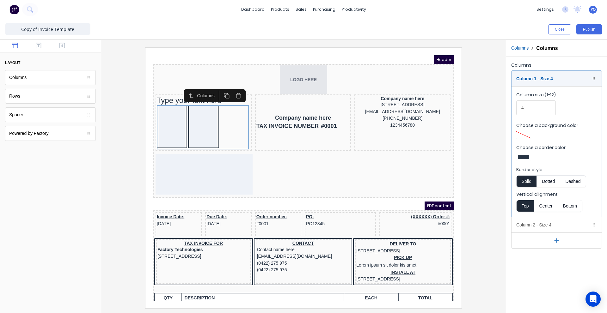
click at [525, 162] on div at bounding box center [556, 157] width 81 height 9
click at [524, 154] on div at bounding box center [523, 157] width 15 height 8
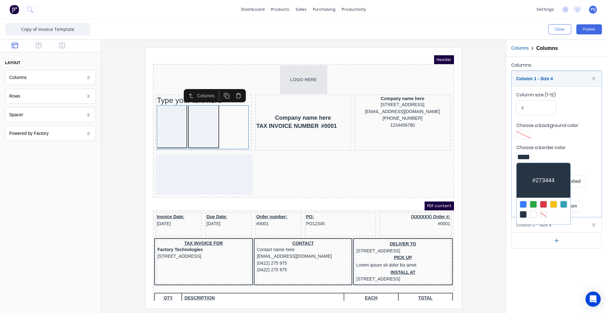
click at [542, 211] on div at bounding box center [543, 214] width 7 height 7
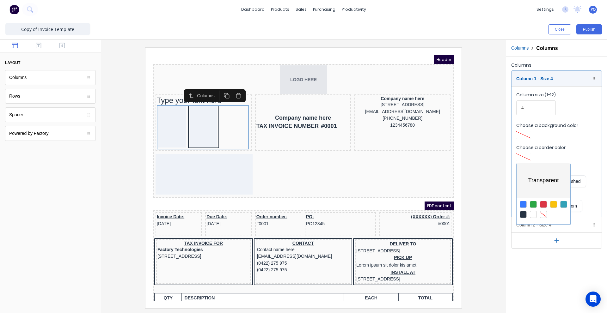
click at [553, 134] on div at bounding box center [303, 156] width 607 height 313
drag, startPoint x: 543, startPoint y: 79, endPoint x: 544, endPoint y: 76, distance: 3.5
click at [544, 79] on div "Column 1 - Size 4 Duplicate Delete" at bounding box center [557, 78] width 90 height 15
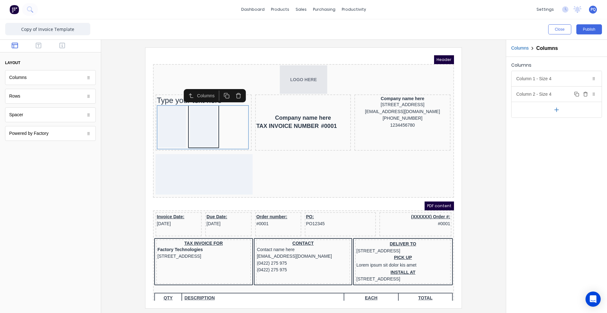
click at [560, 98] on div "Column 2 - Size 4 Duplicate Delete" at bounding box center [557, 94] width 90 height 15
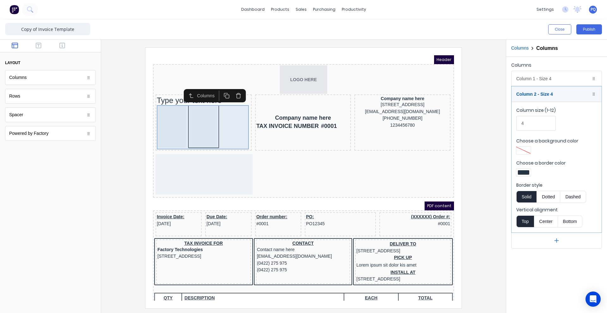
click at [204, 127] on div at bounding box center [196, 119] width 28 height 40
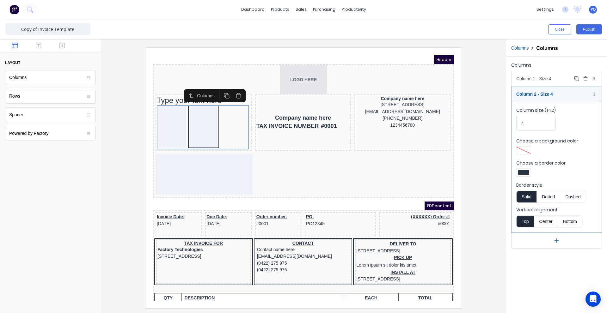
click at [538, 80] on div "Column 1 - Size 4 Duplicate Delete" at bounding box center [557, 78] width 90 height 15
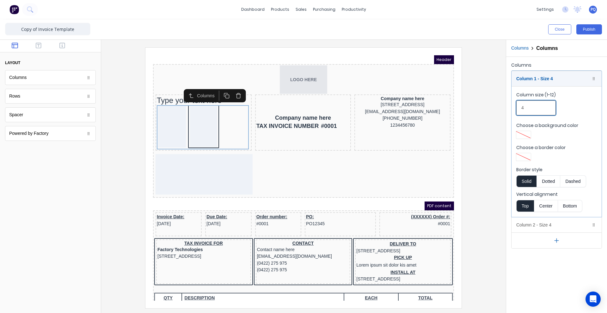
drag, startPoint x: 528, startPoint y: 110, endPoint x: 510, endPoint y: 107, distance: 18.3
click at [514, 107] on fieldset "Column size (1-12) 4 Choose a background color Choose a border color Border sty…" at bounding box center [557, 151] width 90 height 131
